Goal: Task Accomplishment & Management: Manage account settings

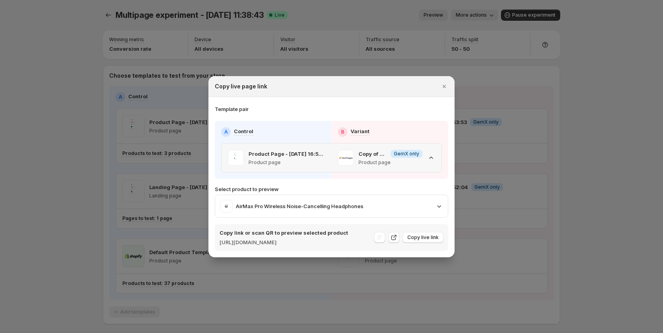
click at [429, 154] on icon ":rk3:" at bounding box center [431, 158] width 8 height 8
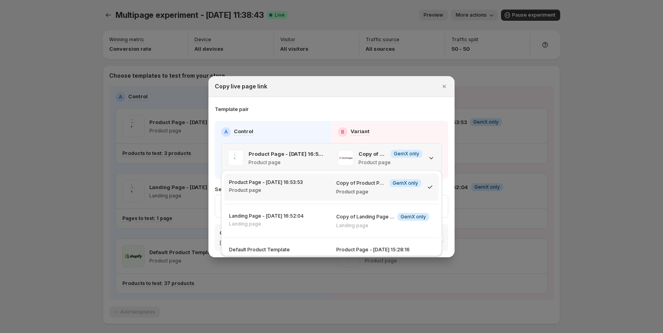
click at [429, 154] on icon ":rk3:" at bounding box center [431, 158] width 8 height 8
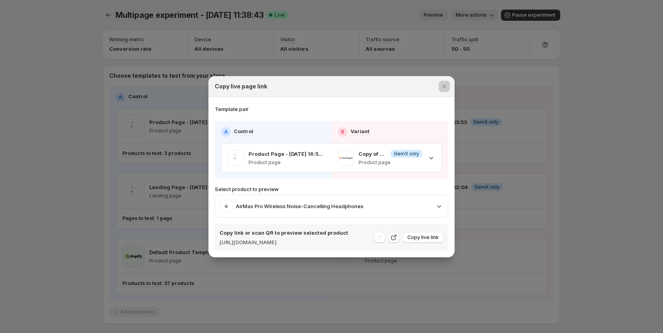
click at [55, 190] on div at bounding box center [331, 166] width 663 height 333
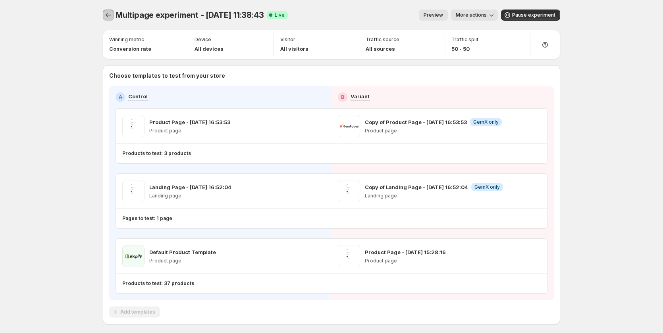
click at [109, 13] on icon "Experiments" at bounding box center [108, 15] width 8 height 8
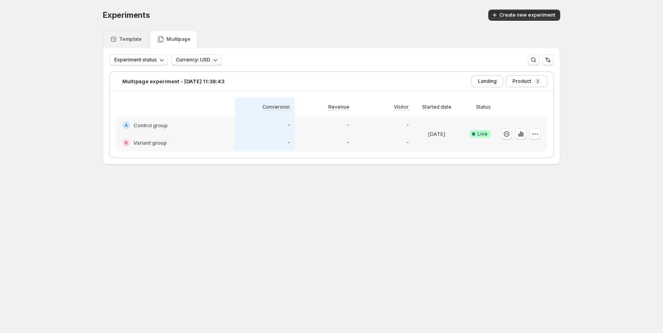
click at [138, 38] on p "Template" at bounding box center [130, 39] width 23 height 6
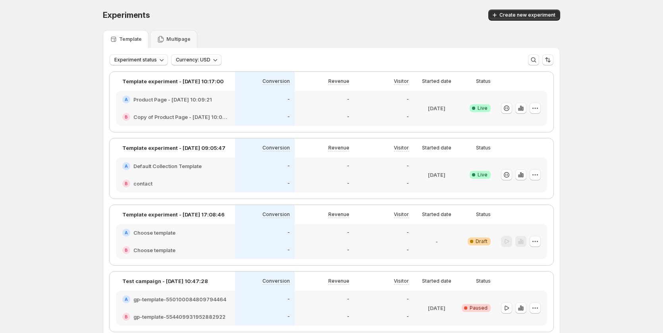
click at [208, 114] on h2 "Copy of Product Page - Aug 19, 10:09:21" at bounding box center [180, 117] width 95 height 8
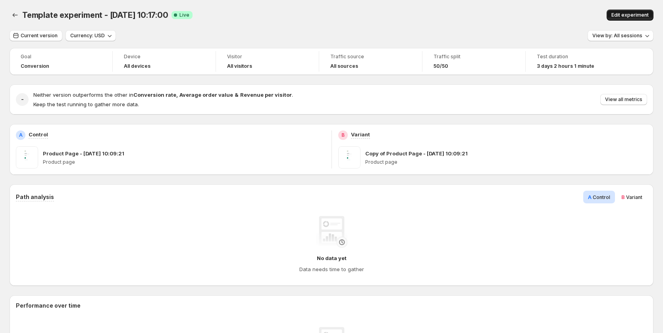
click at [628, 12] on button "Edit experiment" at bounding box center [629, 15] width 47 height 11
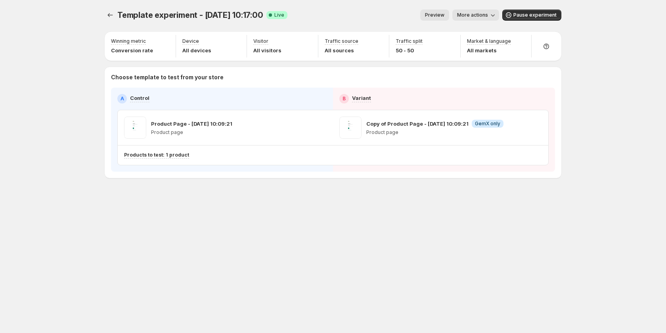
click at [442, 14] on span "Preview" at bounding box center [434, 15] width 19 height 6
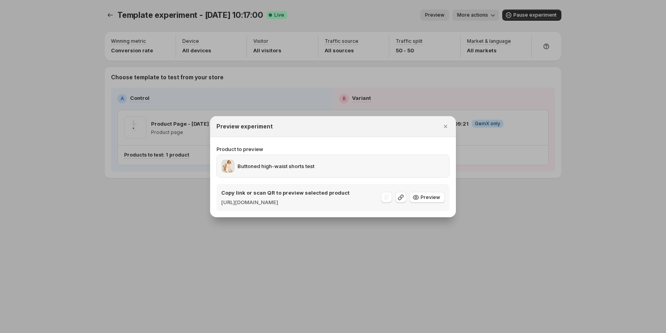
click at [362, 163] on div "Buttoned high-waist shorts test" at bounding box center [333, 166] width 223 height 13
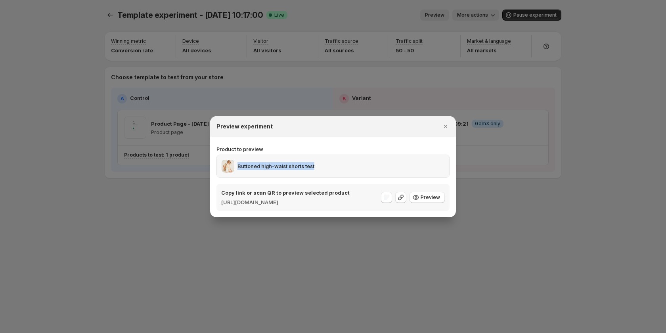
click at [362, 163] on div "Buttoned high-waist shorts test" at bounding box center [333, 166] width 223 height 13
click at [367, 145] on p "Product to preview" at bounding box center [333, 149] width 233 height 8
click at [215, 161] on section "Product to preview Buttoned high-waist shorts test Copy link or scan QR to prev…" at bounding box center [333, 177] width 246 height 80
click at [231, 161] on span ":ru2:" at bounding box center [228, 166] width 13 height 13
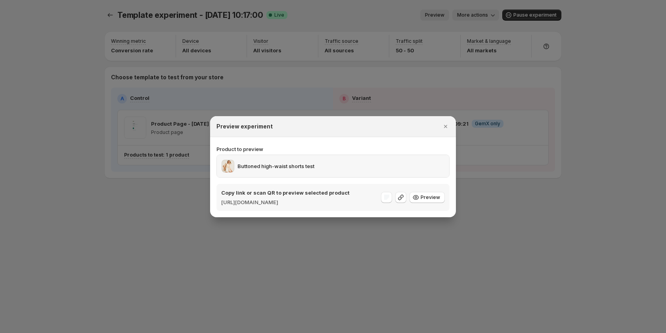
click at [328, 155] on div "Buttoned high-waist shorts test" at bounding box center [333, 166] width 232 height 22
drag, startPoint x: 335, startPoint y: 140, endPoint x: 338, endPoint y: 163, distance: 23.2
click at [335, 145] on p "Product to preview" at bounding box center [333, 149] width 233 height 8
drag, startPoint x: 338, startPoint y: 163, endPoint x: 441, endPoint y: 142, distance: 105.4
click at [338, 164] on div "Buttoned high-waist shorts test" at bounding box center [333, 166] width 223 height 13
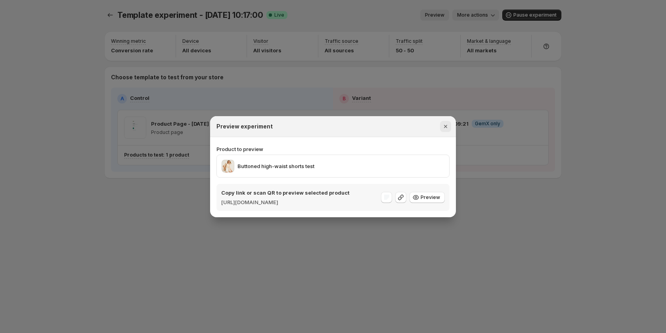
click at [447, 123] on icon "Close" at bounding box center [446, 127] width 8 height 8
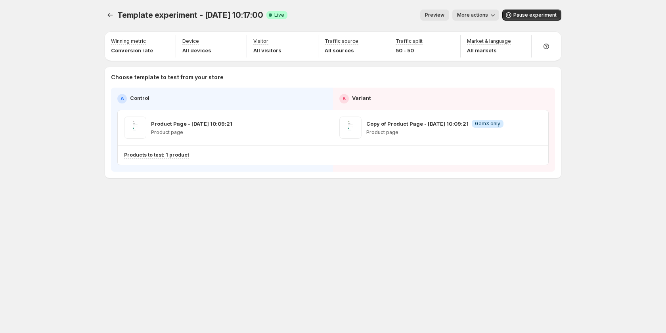
click at [444, 15] on span "Preview" at bounding box center [434, 15] width 19 height 6
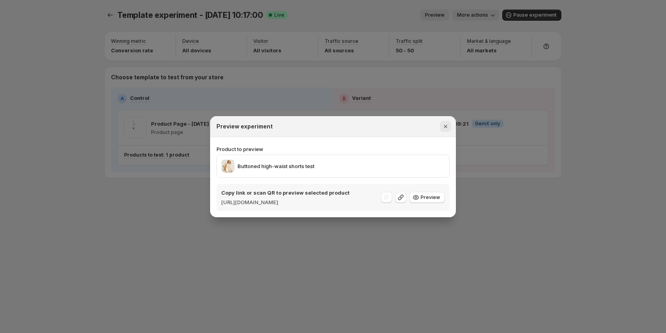
click at [445, 123] on icon "Close" at bounding box center [446, 127] width 8 height 8
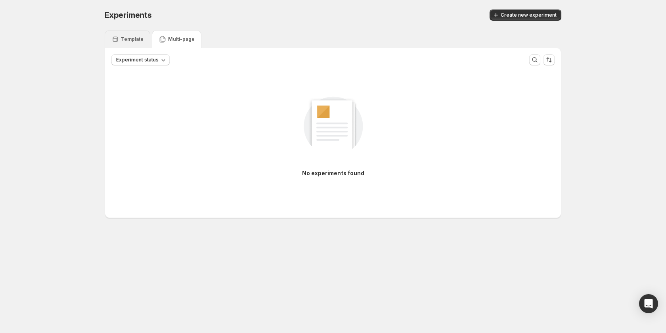
click at [124, 36] on p "Template" at bounding box center [132, 39] width 23 height 6
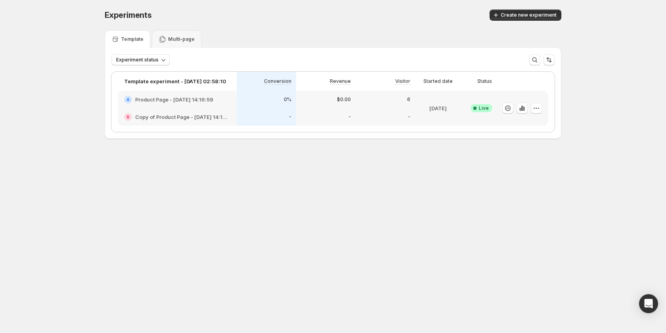
click at [365, 100] on div "6" at bounding box center [386, 100] width 50 height 8
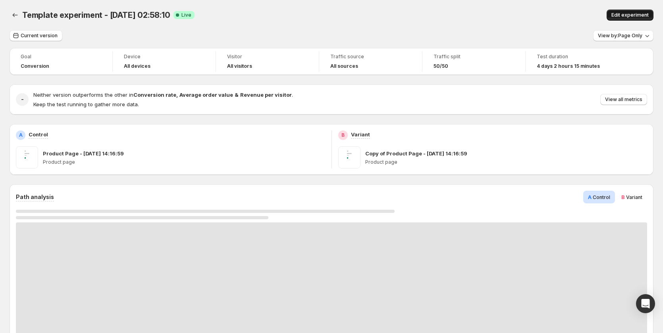
click at [627, 12] on span "Edit experiment" at bounding box center [629, 15] width 37 height 6
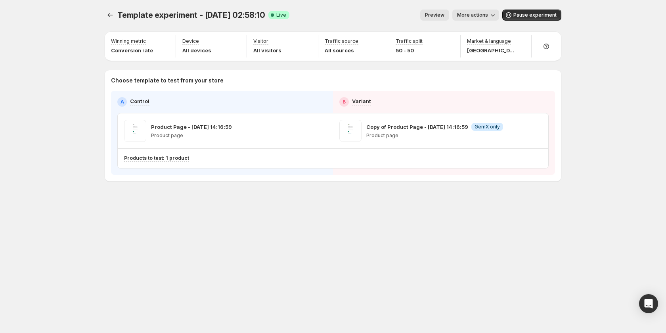
click at [442, 12] on span "Preview" at bounding box center [434, 15] width 19 height 6
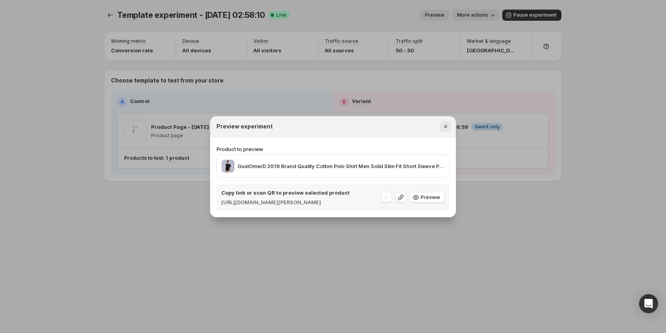
click at [446, 123] on icon "Close" at bounding box center [446, 127] width 8 height 8
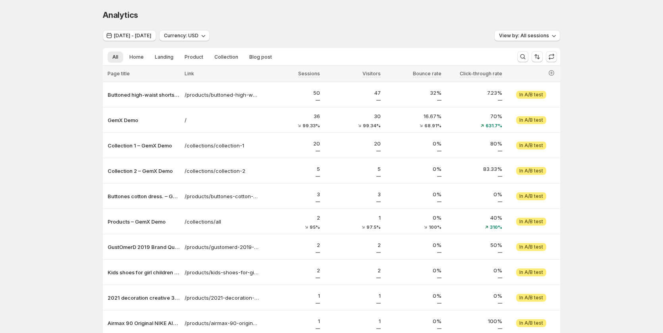
click at [140, 38] on span "[DATE] - [DATE]" at bounding box center [132, 36] width 37 height 6
click at [151, 35] on span "[DATE] - [DATE]" at bounding box center [132, 36] width 37 height 6
click at [151, 37] on span "Aug 02, 2025 - Aug 21, 2025" at bounding box center [132, 36] width 37 height 6
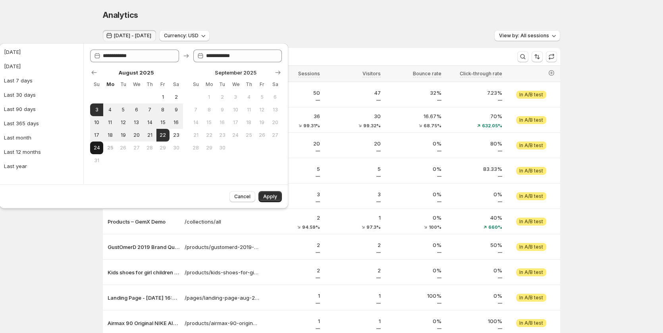
click at [94, 143] on button "24" at bounding box center [96, 148] width 13 height 13
type input "**********"
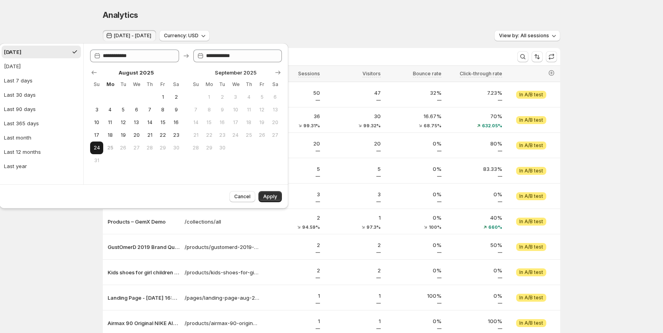
click at [99, 148] on span "24" at bounding box center [96, 148] width 7 height 6
click at [98, 147] on span "24" at bounding box center [96, 148] width 7 height 6
click at [154, 131] on button "21" at bounding box center [149, 135] width 13 height 13
type input "**********"
click at [98, 150] on span "24" at bounding box center [96, 148] width 7 height 6
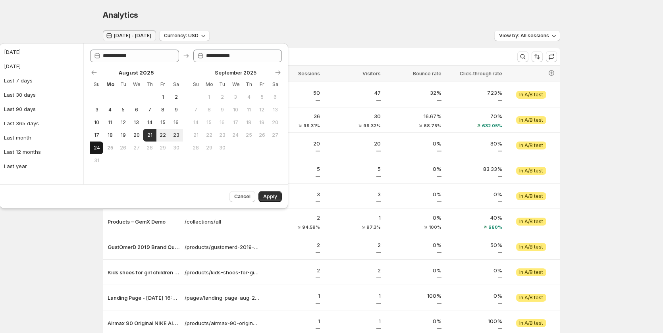
type input "**********"
click at [262, 194] on button "Apply" at bounding box center [269, 196] width 23 height 11
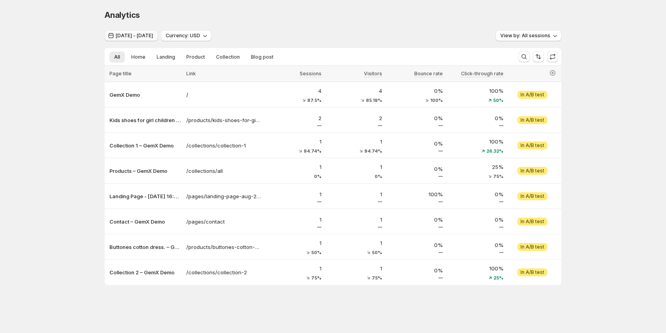
click at [141, 33] on button "[DATE] - [DATE]" at bounding box center [131, 35] width 53 height 11
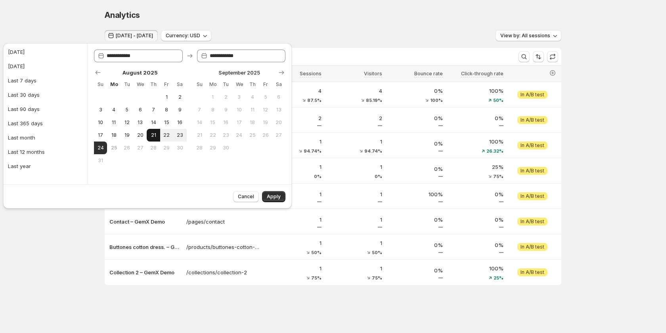
click at [155, 134] on span "21" at bounding box center [153, 135] width 7 height 6
drag, startPoint x: 182, startPoint y: 133, endPoint x: 252, endPoint y: 173, distance: 80.6
click at [182, 133] on span "23" at bounding box center [180, 135] width 7 height 6
type input "**********"
click at [277, 197] on span "Apply" at bounding box center [274, 197] width 14 height 6
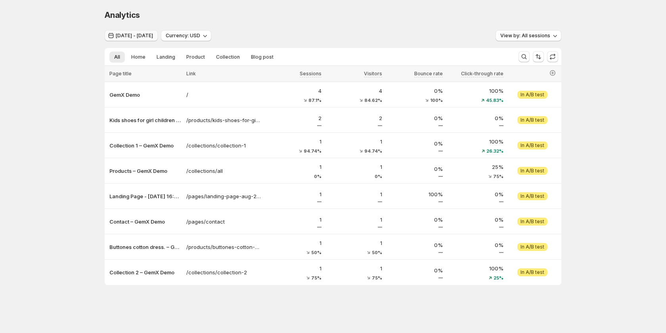
click at [150, 36] on span "Aug 20, 2025 - Aug 22, 2025" at bounding box center [134, 36] width 37 height 6
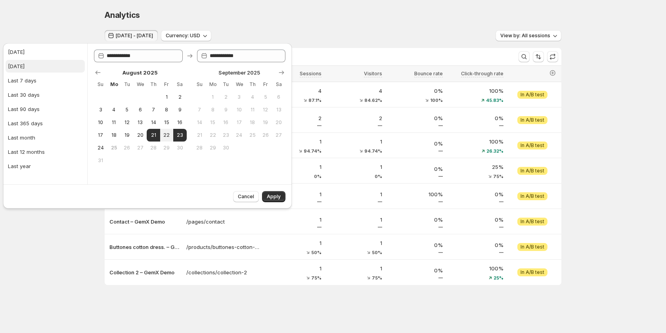
click at [48, 64] on button "Yesterday" at bounding box center [45, 66] width 79 height 13
type input "**********"
click at [278, 196] on span "Apply" at bounding box center [274, 197] width 14 height 6
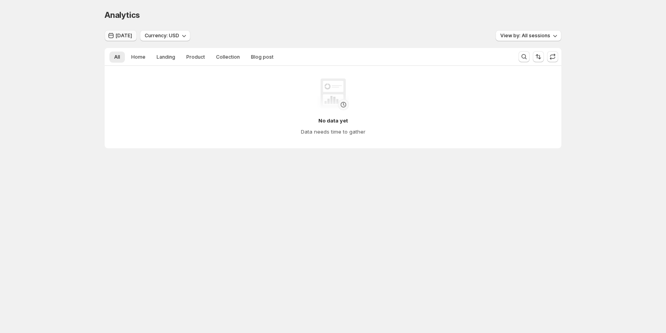
click at [132, 33] on span "Yesterday" at bounding box center [124, 36] width 16 height 6
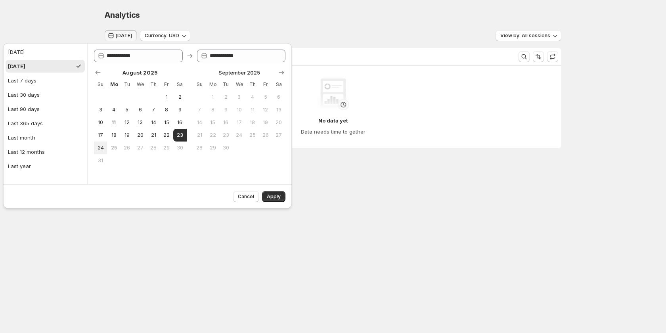
click at [107, 147] on button "25" at bounding box center [113, 148] width 13 height 13
click at [100, 146] on span "24" at bounding box center [100, 148] width 7 height 6
type input "**********"
click at [100, 146] on span "24" at bounding box center [100, 148] width 7 height 6
type input "**********"
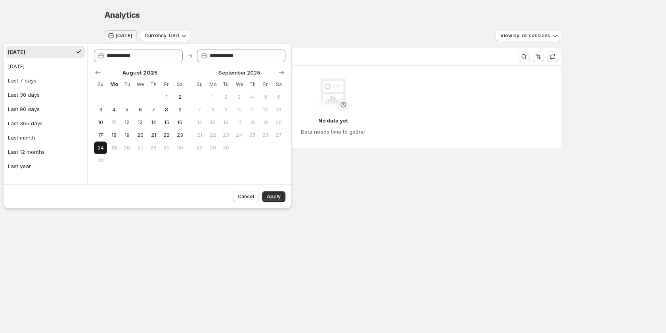
click at [100, 146] on span "24" at bounding box center [100, 148] width 7 height 6
click at [276, 197] on span "Apply" at bounding box center [274, 197] width 14 height 6
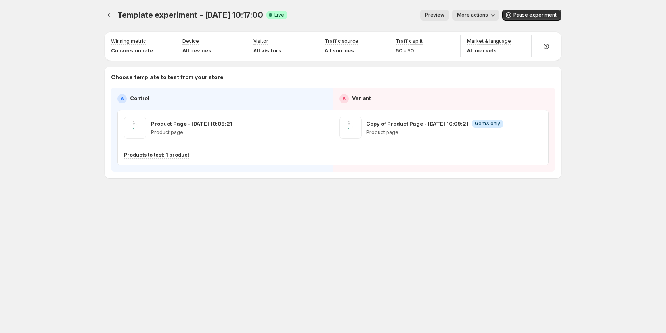
click at [444, 12] on span "Preview" at bounding box center [434, 15] width 19 height 6
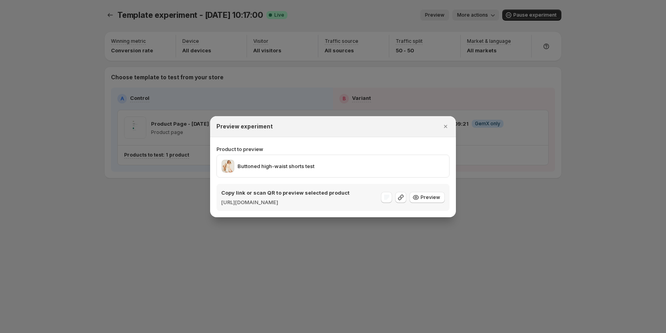
click at [500, 111] on div at bounding box center [333, 166] width 666 height 333
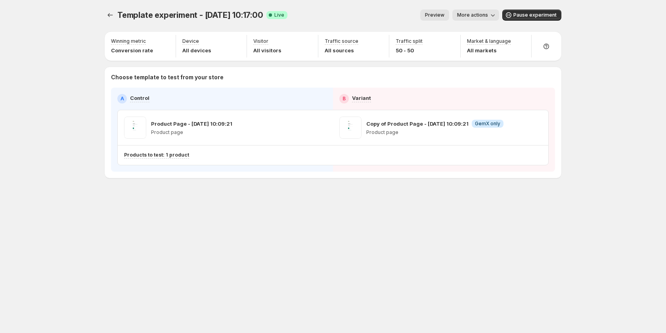
click at [488, 17] on span "More actions" at bounding box center [472, 15] width 31 height 6
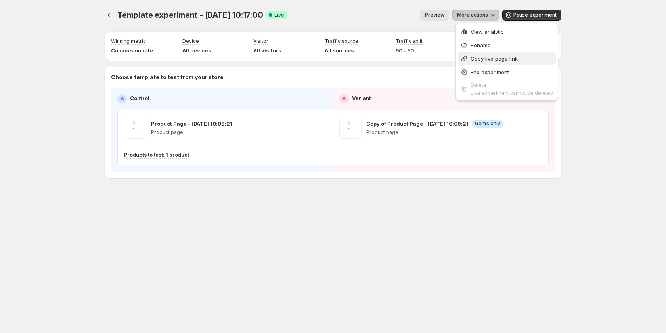
click at [486, 59] on span "Copy live page link" at bounding box center [494, 59] width 47 height 6
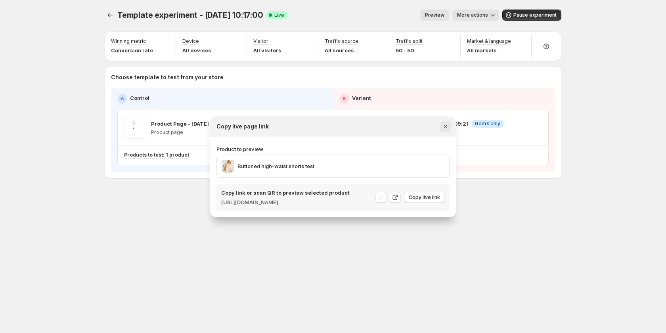
click at [444, 123] on icon "Close" at bounding box center [446, 127] width 8 height 8
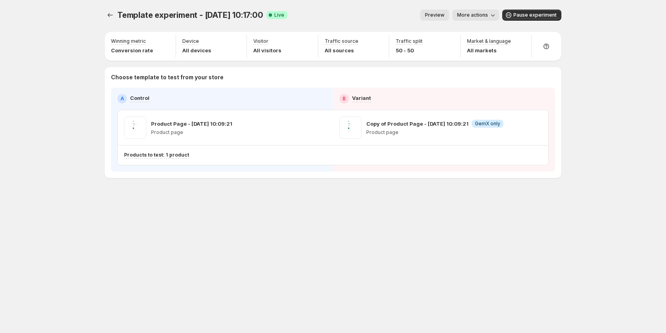
click at [482, 238] on div "Template experiment - Aug 19, 10:17:00. This page is ready Template experiment …" at bounding box center [333, 166] width 476 height 333
click at [106, 14] on icon "Experiments" at bounding box center [110, 15] width 8 height 8
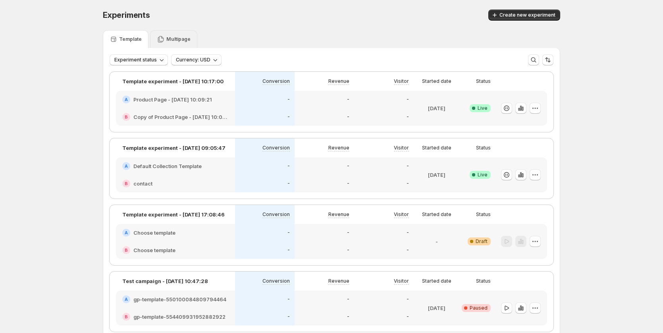
click at [168, 39] on p "Multipage" at bounding box center [178, 39] width 24 height 6
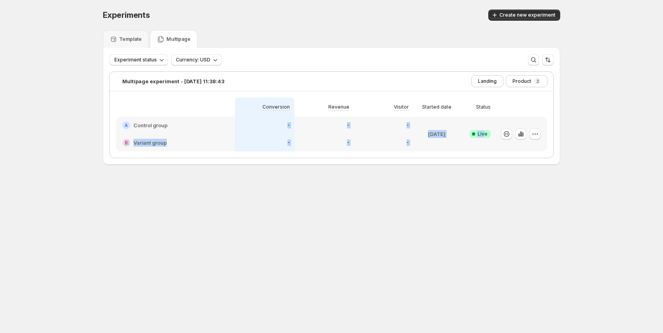
drag, startPoint x: 196, startPoint y: 129, endPoint x: 512, endPoint y: 121, distance: 315.9
click at [511, 121] on div "A Control group B Variant group - - - - - - Aug 25 2025 Success Complete Live" at bounding box center [331, 134] width 431 height 35
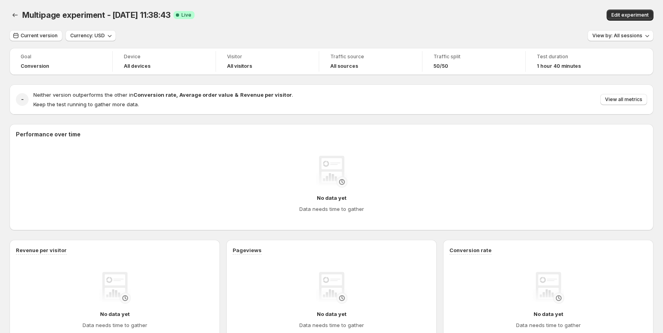
click at [350, 15] on div "Multipage experiment - Aug 20, 11:38:43 Success Complete Live" at bounding box center [208, 15] width 373 height 11
click at [621, 15] on span "Edit experiment" at bounding box center [629, 15] width 37 height 6
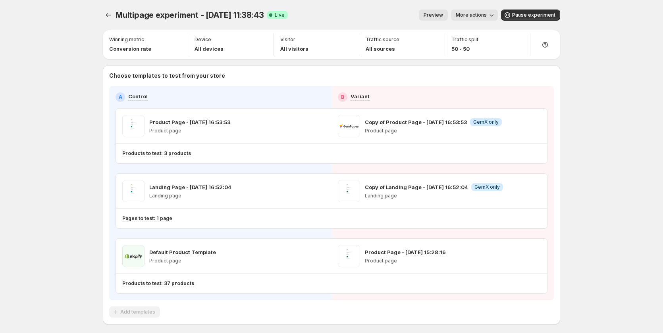
click at [441, 13] on span "Preview" at bounding box center [432, 15] width 19 height 6
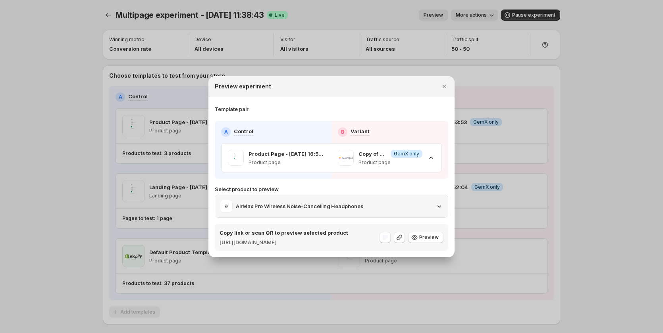
click at [357, 202] on p "AirMax Pro Wireless Noise-Cancelling Headphones" at bounding box center [299, 206] width 127 height 8
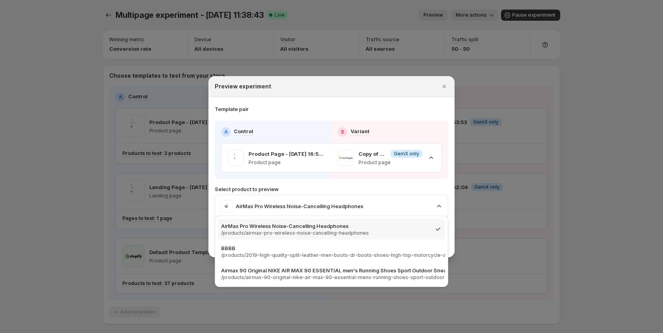
click at [343, 179] on div "A Control B Variant Product Page - Aug 22, 16:53:53 Product page Copy of Produc…" at bounding box center [331, 186] width 233 height 130
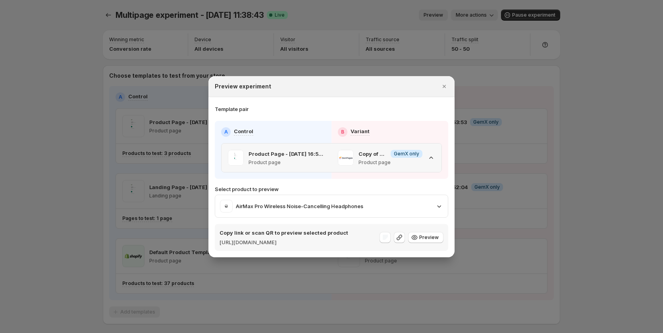
click at [429, 154] on icon ":r17b:" at bounding box center [431, 158] width 8 height 8
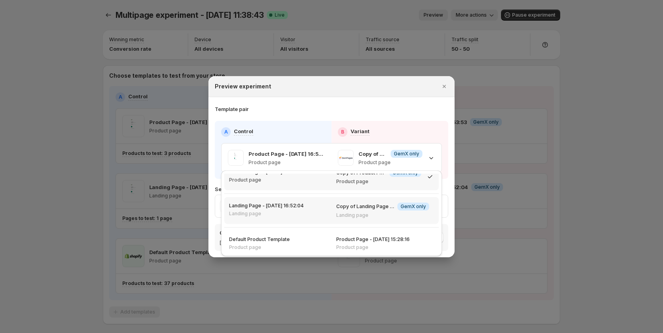
scroll to position [13, 0]
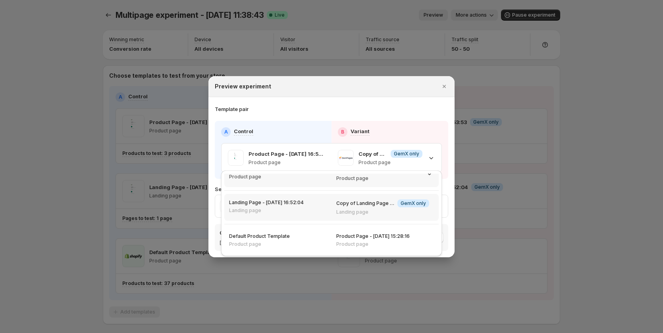
click at [292, 215] on div "Landing Page - Aug 22, 16:52:04 Landing page" at bounding box center [277, 206] width 107 height 25
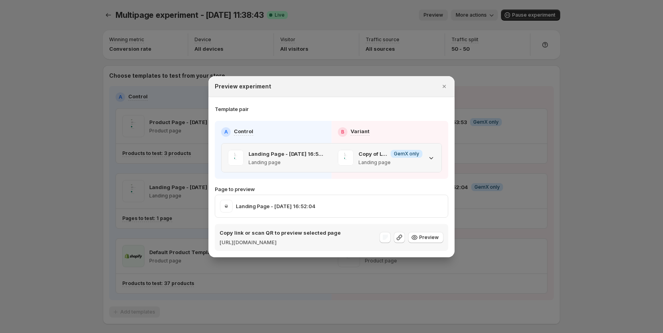
click at [428, 159] on div "Copy of Landing Page - Aug 22, 16:52:04 Info GemX only Landing page" at bounding box center [386, 158] width 97 height 16
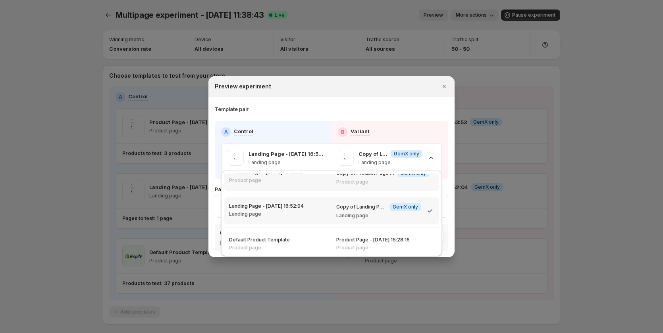
scroll to position [0, 0]
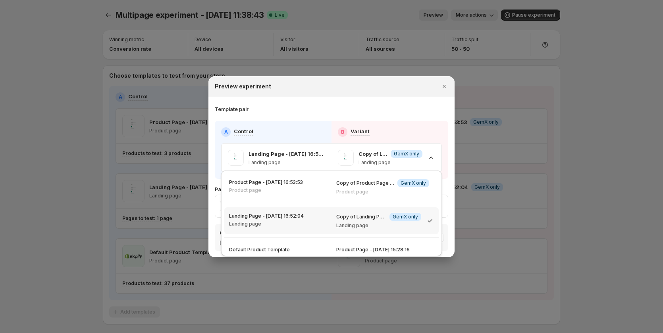
click at [318, 104] on div "Template pair A Control B Variant Landing Page - Aug 22, 16:52:04 Landing page …" at bounding box center [331, 178] width 233 height 148
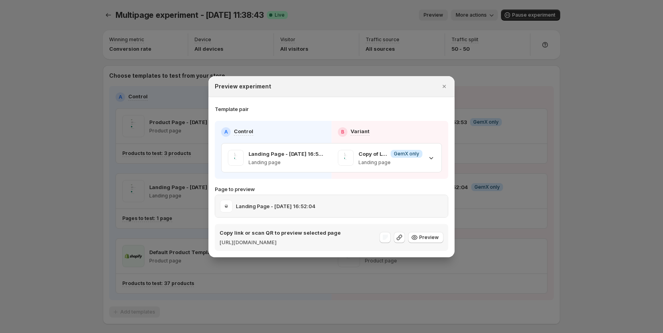
click at [424, 203] on div "Landing Page - Aug 22, 16:52:04" at bounding box center [331, 206] width 223 height 13
click at [315, 200] on div "Landing Page - Aug 22, 16:52:04" at bounding box center [267, 206] width 95 height 13
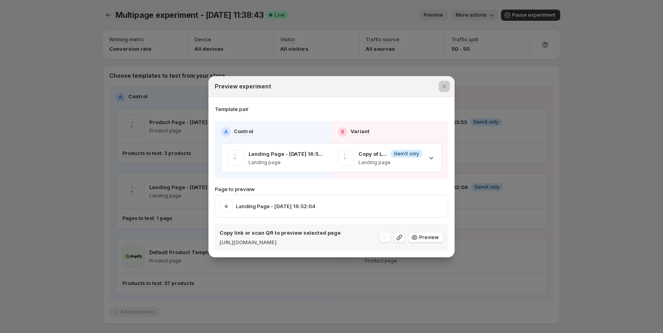
click at [90, 174] on div at bounding box center [331, 166] width 663 height 333
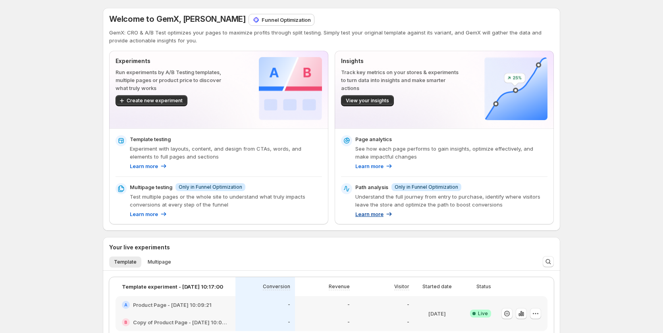
scroll to position [238, 0]
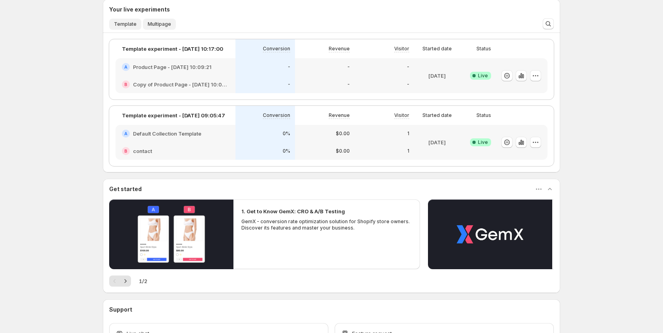
click at [162, 25] on span "Multipage" at bounding box center [159, 24] width 23 height 6
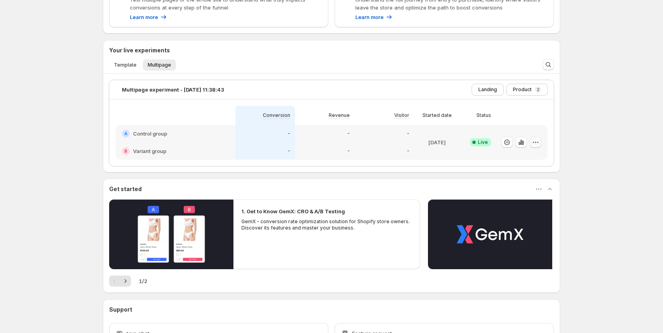
click at [536, 143] on icon "button" at bounding box center [535, 142] width 8 height 8
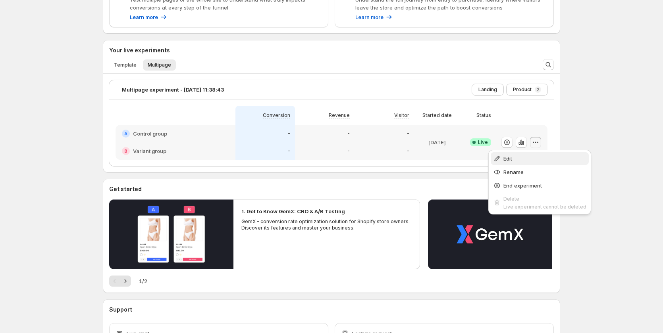
click at [508, 157] on span "Edit" at bounding box center [507, 159] width 9 height 6
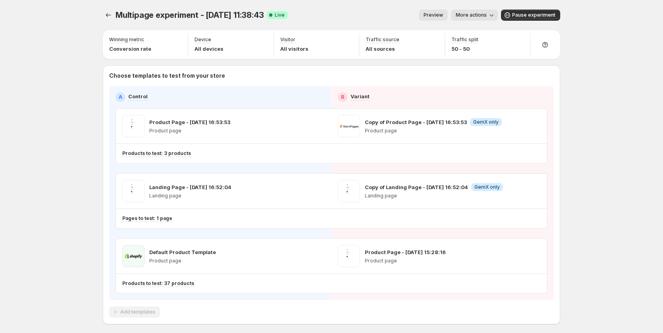
click at [443, 12] on span "Preview" at bounding box center [432, 15] width 19 height 6
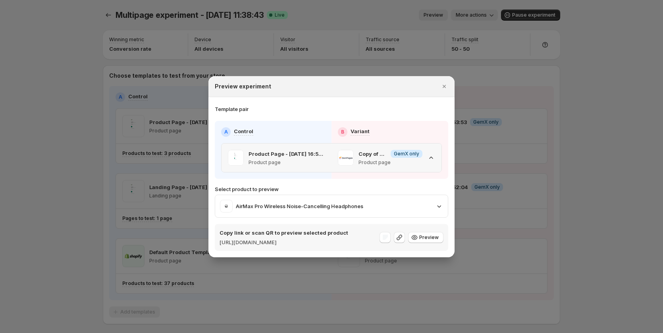
click at [432, 154] on icon ":r38:" at bounding box center [431, 158] width 8 height 8
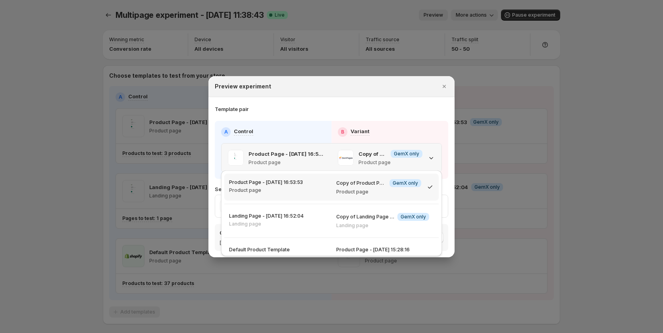
click at [432, 154] on icon ":r38:" at bounding box center [431, 158] width 8 height 8
